Goal: Task Accomplishment & Management: Complete application form

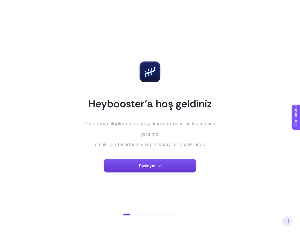
click at [173, 159] on button "Başlayın" at bounding box center [149, 166] width 93 height 14
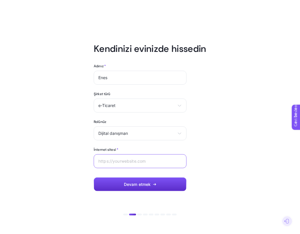
click at [158, 163] on input "İnternet sitesi *" at bounding box center [139, 161] width 83 height 5
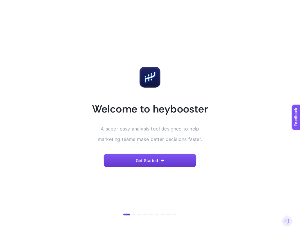
click at [158, 156] on button "Get Started" at bounding box center [149, 161] width 93 height 14
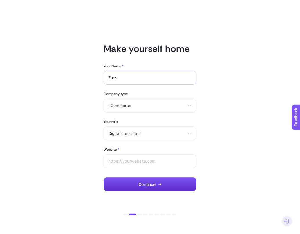
click at [136, 81] on div "Enes" at bounding box center [149, 78] width 93 height 14
drag, startPoint x: 116, startPoint y: 215, endPoint x: 120, endPoint y: 214, distance: 4.4
click at [117, 215] on article "Make yourself home Your Name * [PERSON_NAME] Company type eCommerce eCommerce A…" at bounding box center [150, 117] width 286 height 220
click at [124, 213] on article "Make yourself home Your Name * [PERSON_NAME] Company type eCommerce eCommerce A…" at bounding box center [150, 117] width 286 height 220
click at [289, 222] on div at bounding box center [287, 221] width 10 height 10
